Goal: Navigation & Orientation: Go to known website

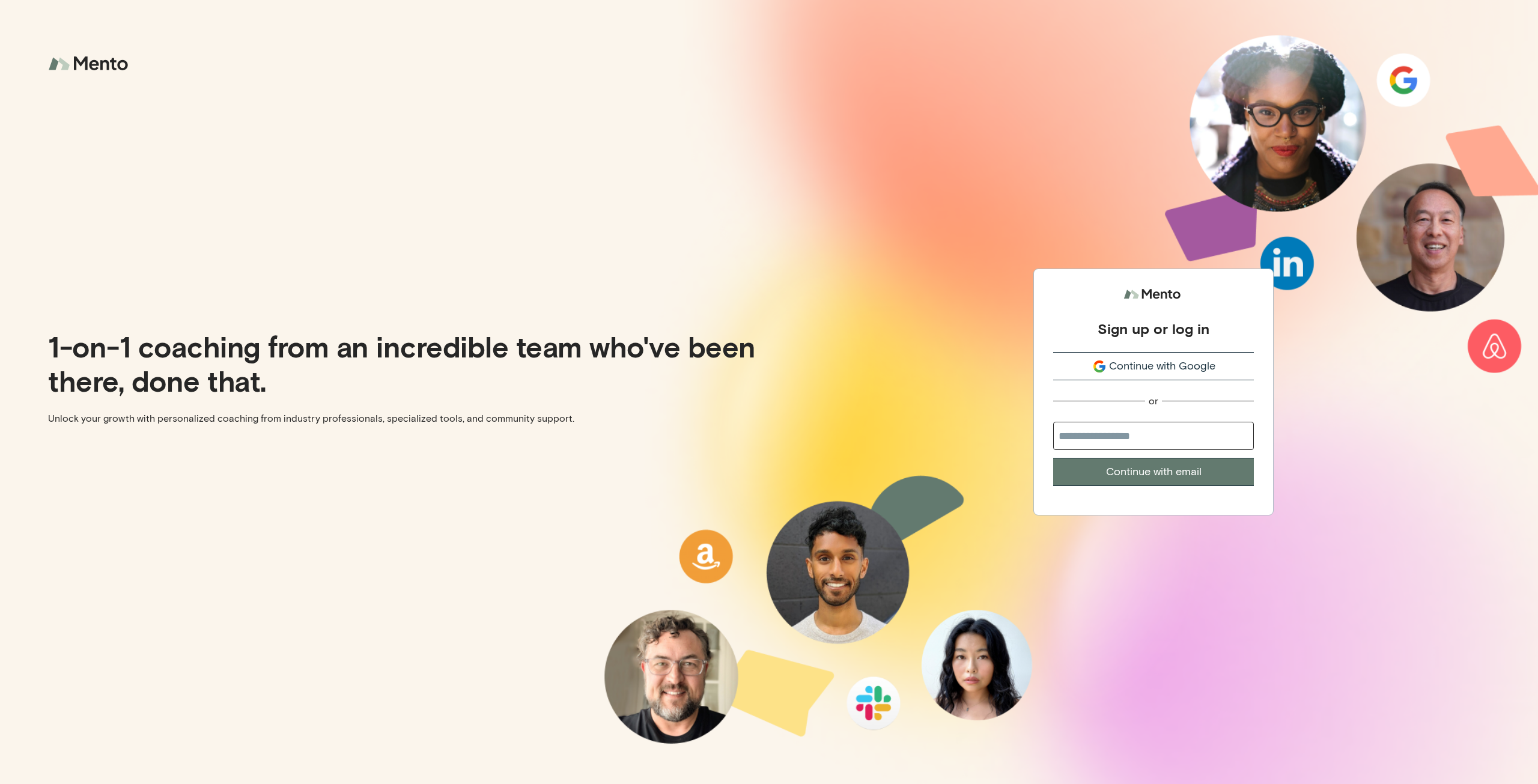
click at [1123, 436] on input "email" at bounding box center [1153, 436] width 200 height 28
type input "**********"
click at [1136, 471] on button "Continue with email" at bounding box center [1153, 471] width 200 height 28
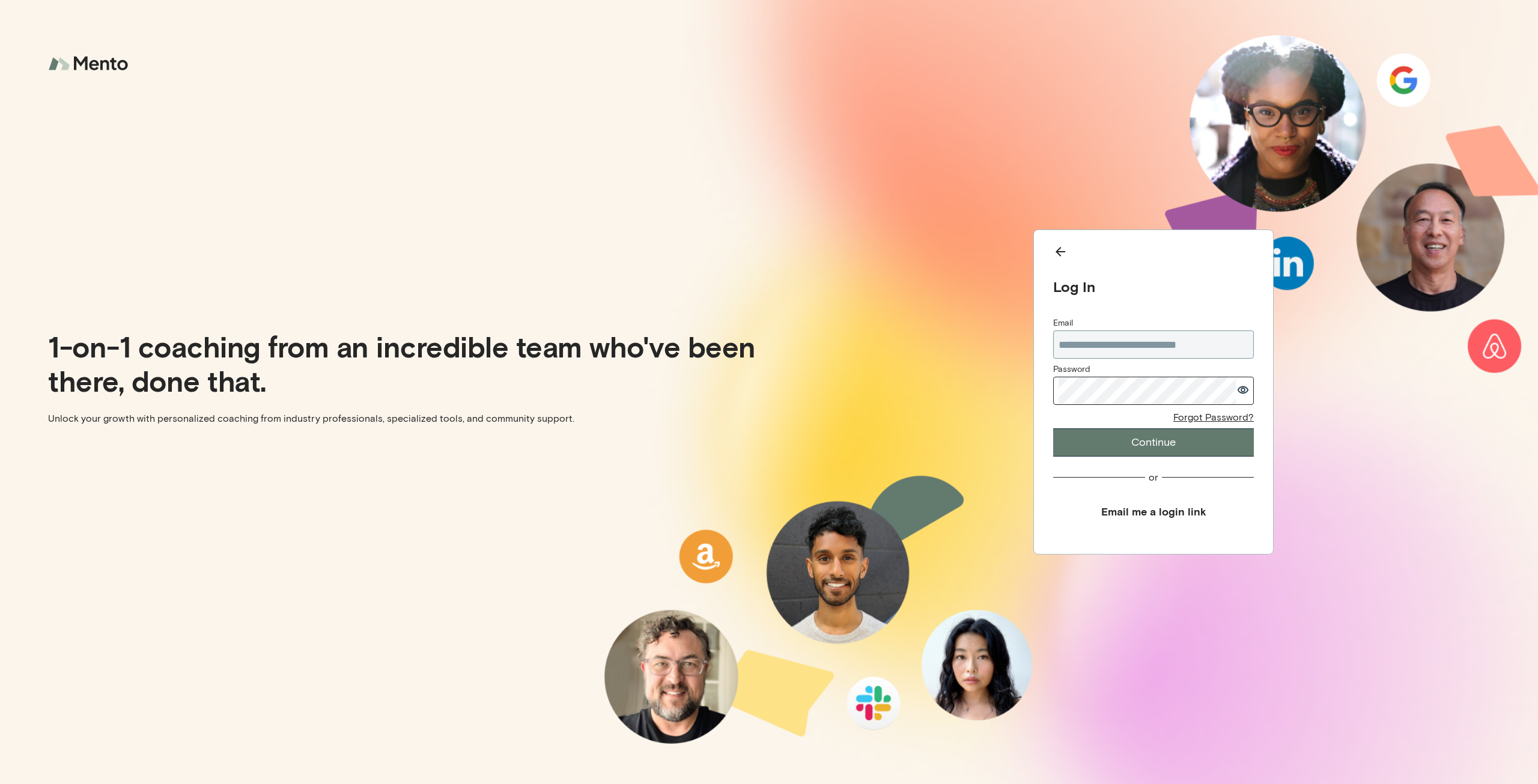
click at [1138, 436] on button "Continue" at bounding box center [1153, 442] width 200 height 28
